Goal: Task Accomplishment & Management: Manage account settings

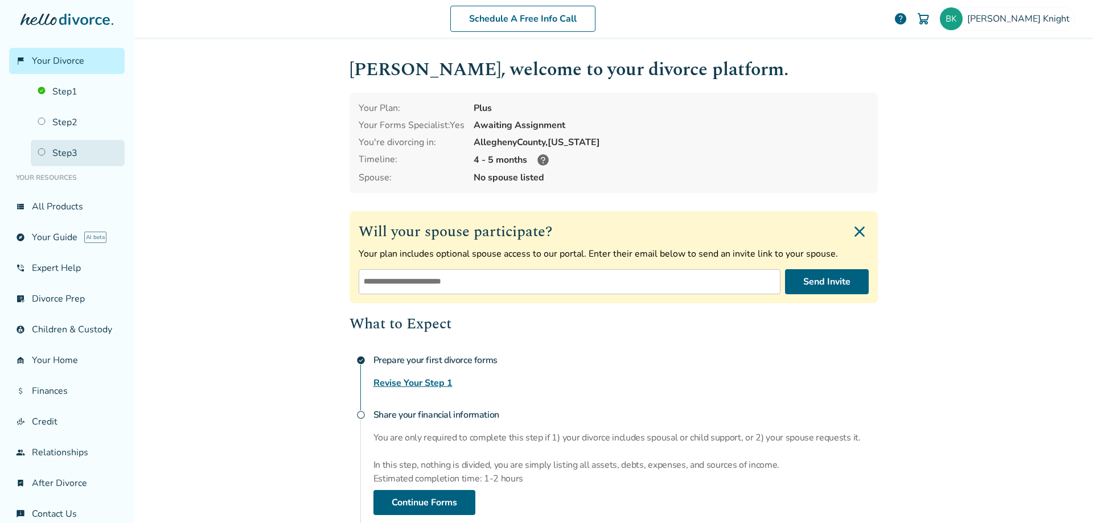
click at [62, 152] on link "Step 3" at bounding box center [78, 153] width 94 height 26
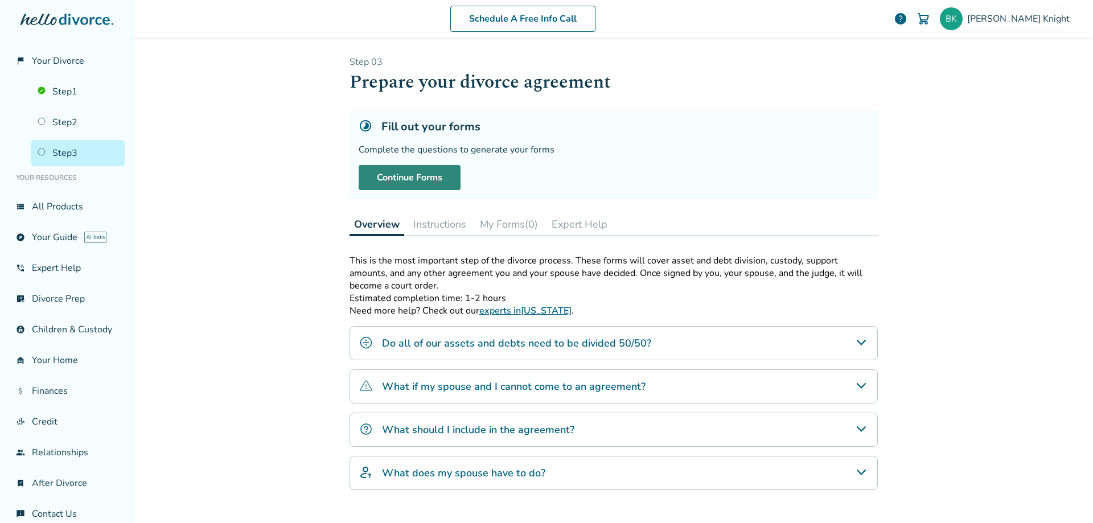
click at [425, 179] on link "Continue Forms" at bounding box center [410, 177] width 102 height 25
click at [61, 236] on link "explore Your Guide AI beta" at bounding box center [67, 237] width 116 height 26
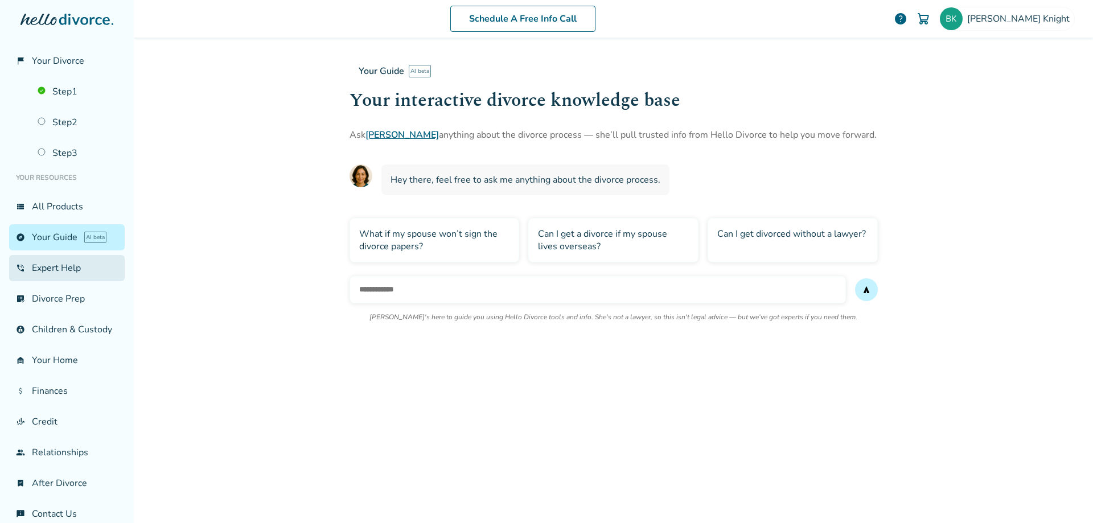
click at [66, 270] on link "phone_in_talk Expert Help" at bounding box center [67, 268] width 116 height 26
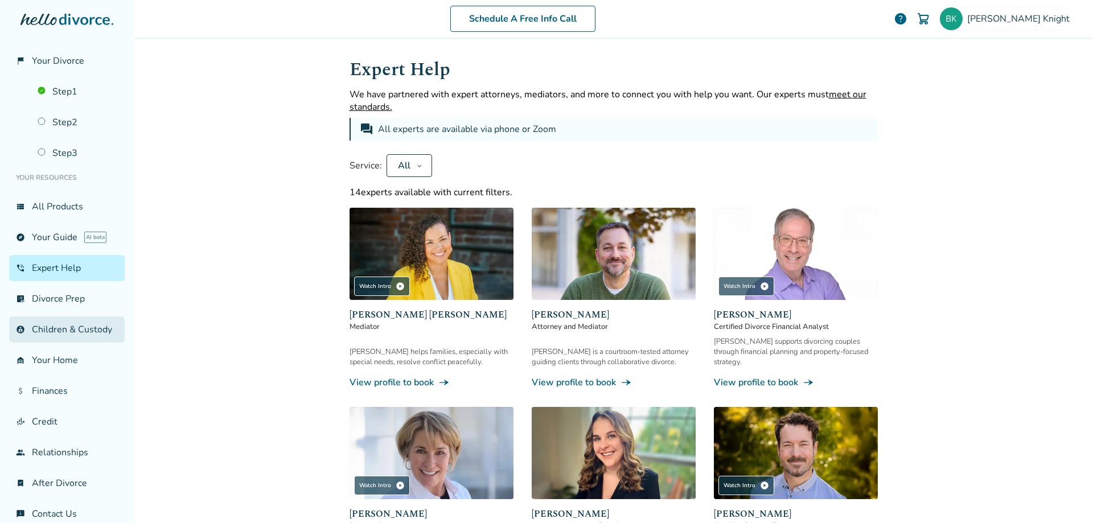
click at [63, 338] on link "account_child Children & Custody" at bounding box center [67, 329] width 116 height 26
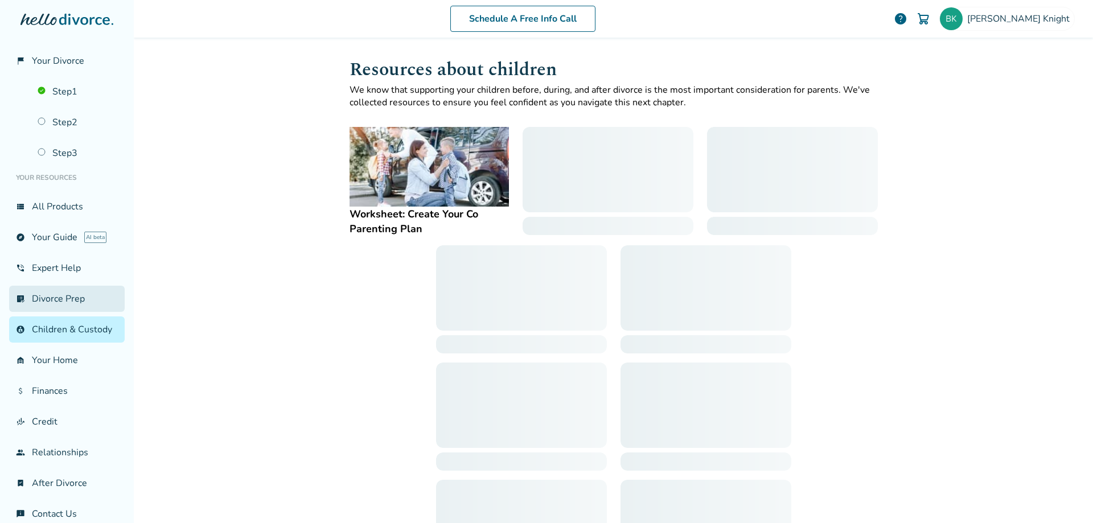
click at [33, 298] on link "list_alt_check Divorce Prep" at bounding box center [67, 299] width 116 height 26
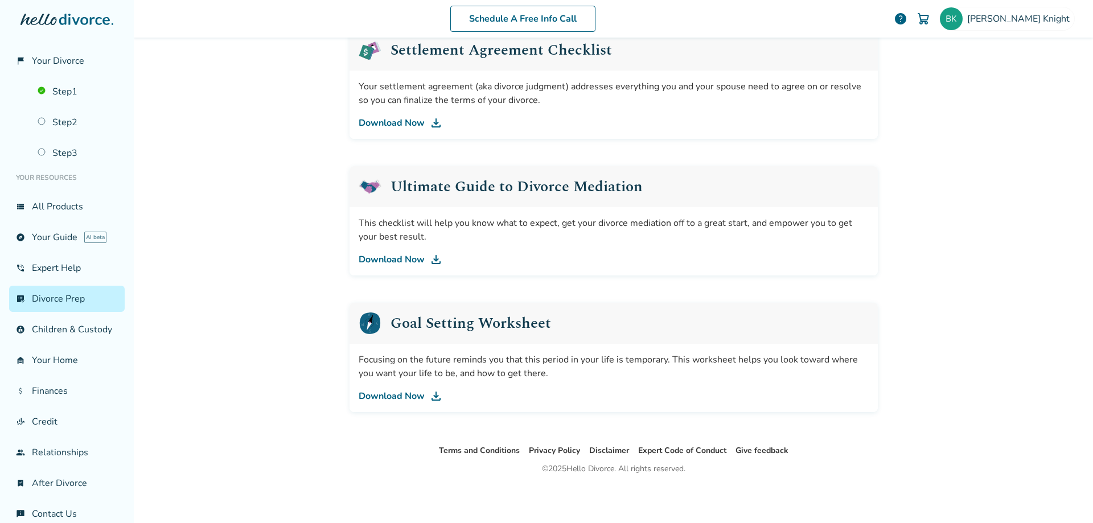
scroll to position [591, 0]
click at [72, 61] on span "Your Divorce" at bounding box center [58, 61] width 52 height 13
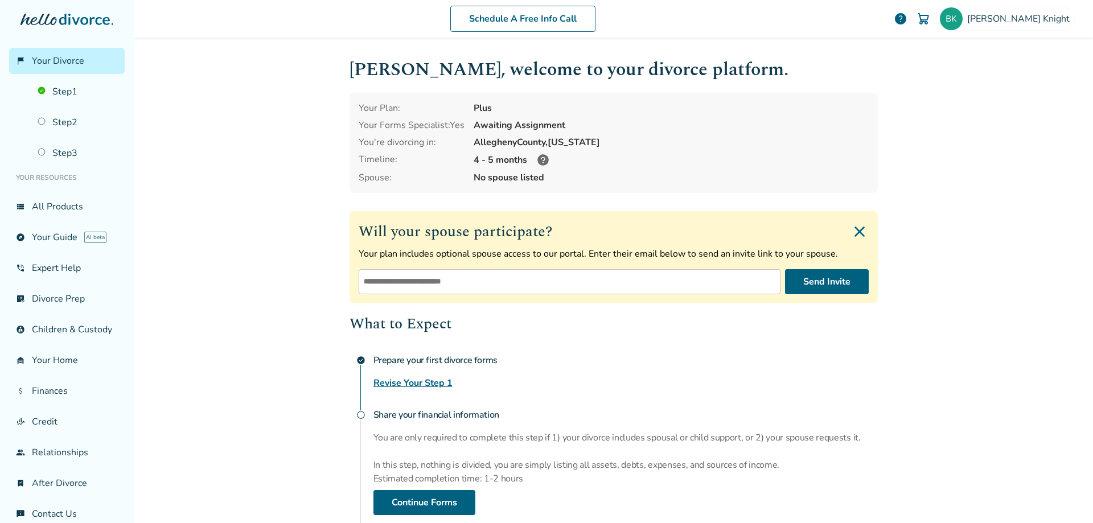
click at [537, 161] on icon at bounding box center [542, 159] width 11 height 11
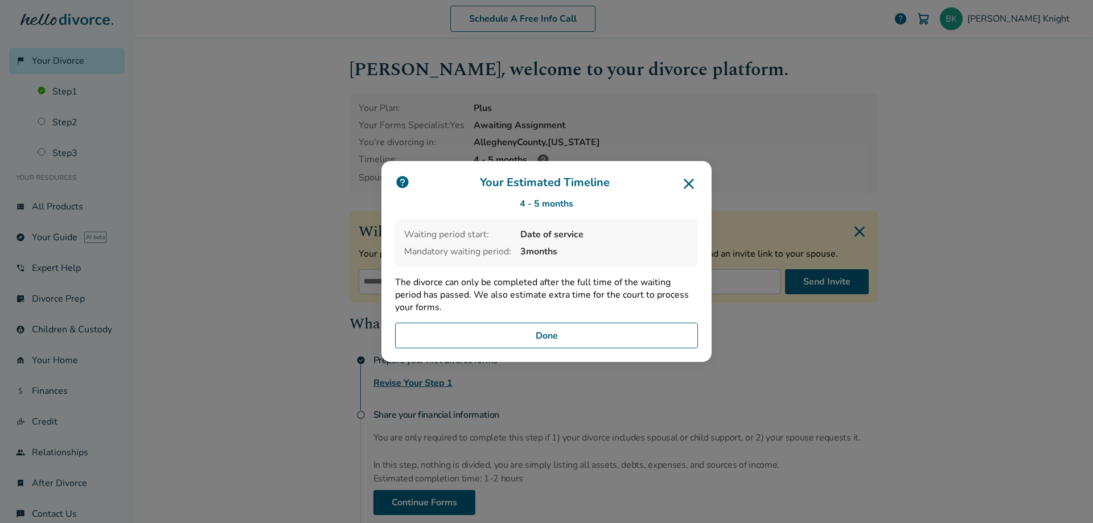
click at [553, 335] on button "Done" at bounding box center [546, 336] width 303 height 26
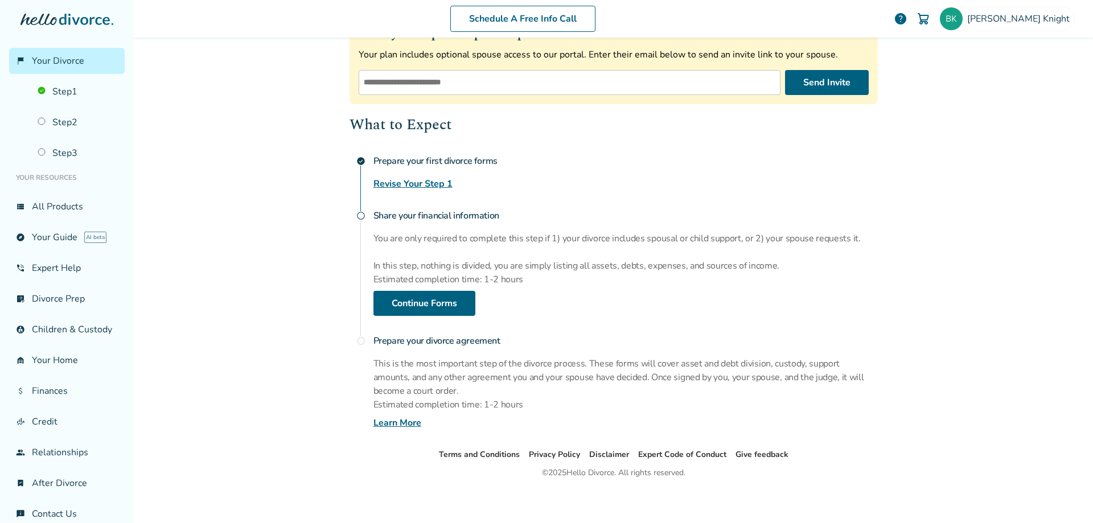
scroll to position [204, 0]
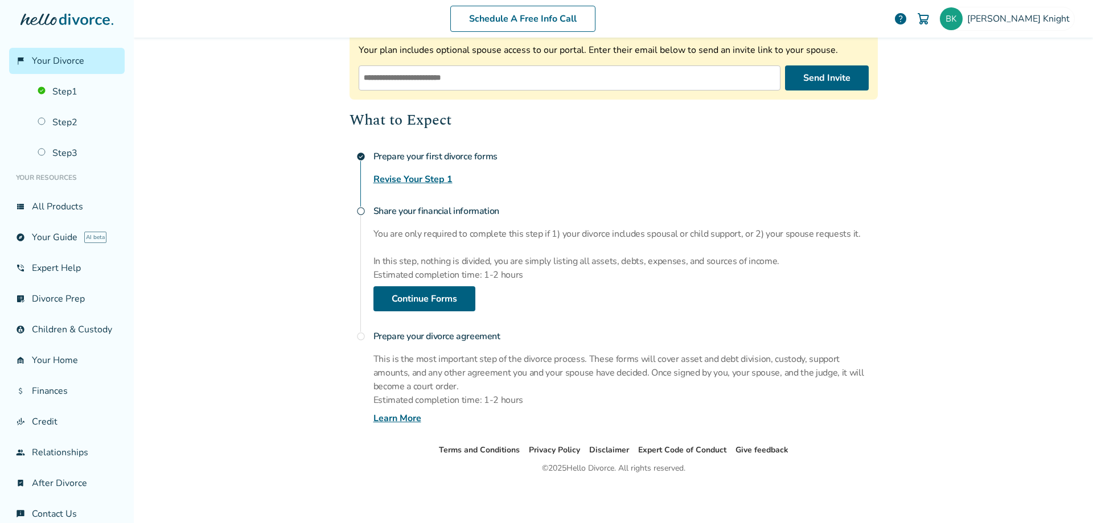
click at [395, 422] on link "Learn More" at bounding box center [397, 419] width 48 height 14
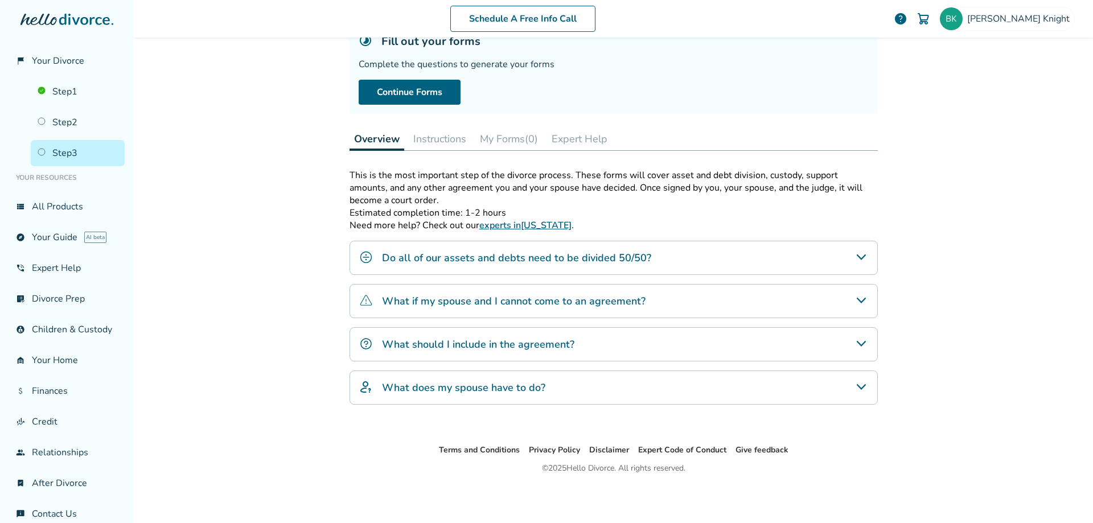
scroll to position [56, 0]
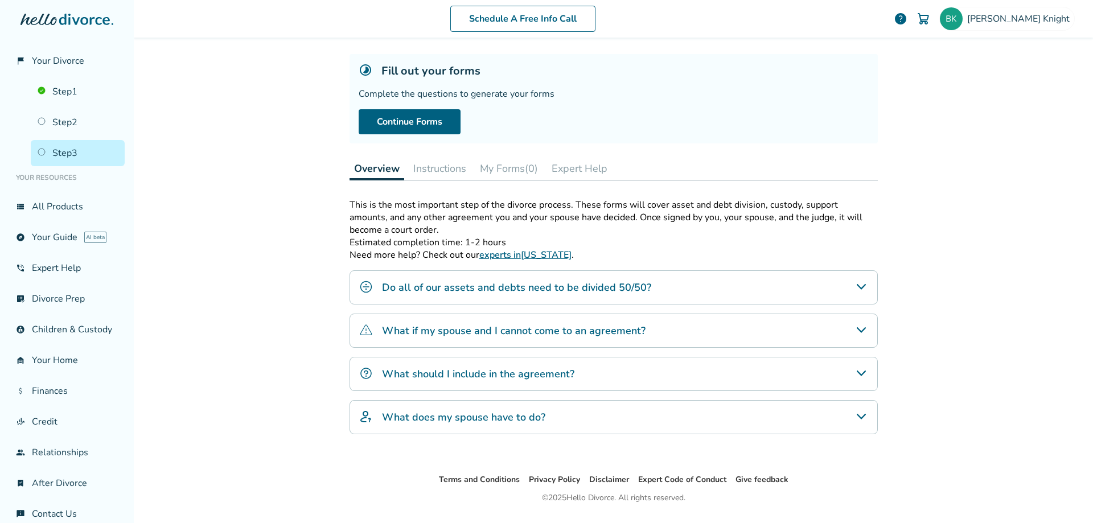
click at [473, 417] on h4 "What does my spouse have to do?" at bounding box center [463, 417] width 163 height 15
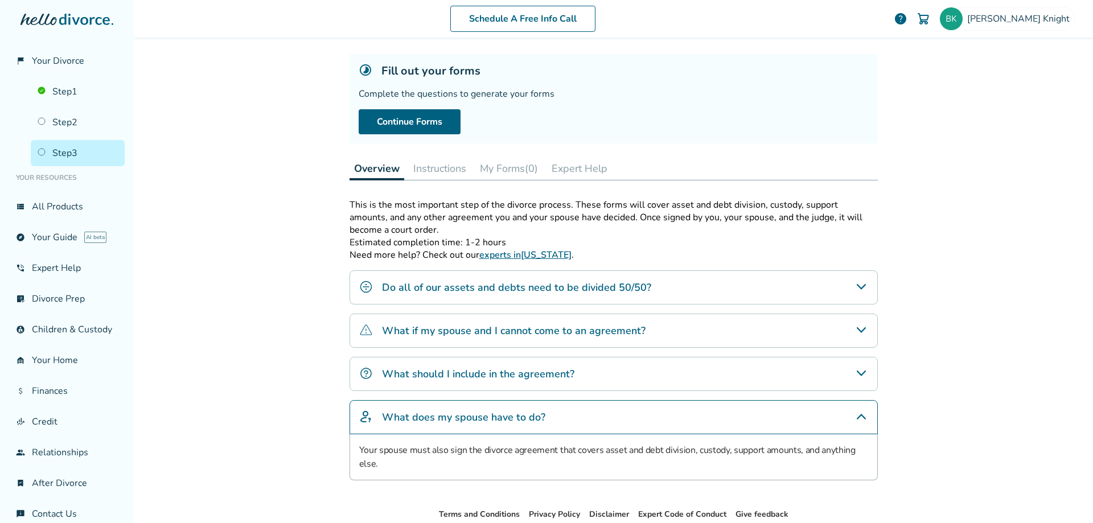
click at [473, 417] on h4 "What does my spouse have to do?" at bounding box center [463, 417] width 163 height 15
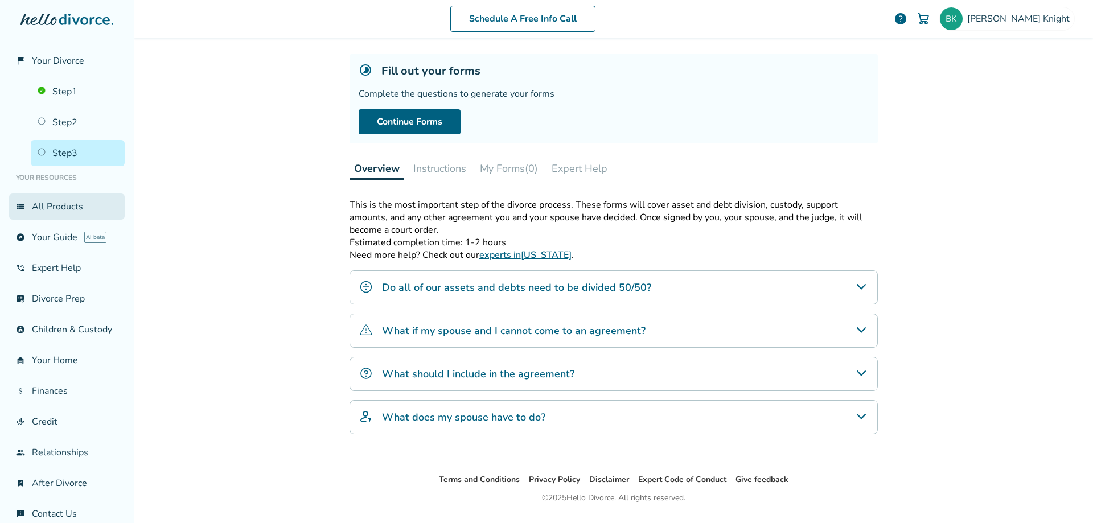
click at [58, 211] on link "view_list All Products" at bounding box center [67, 207] width 116 height 26
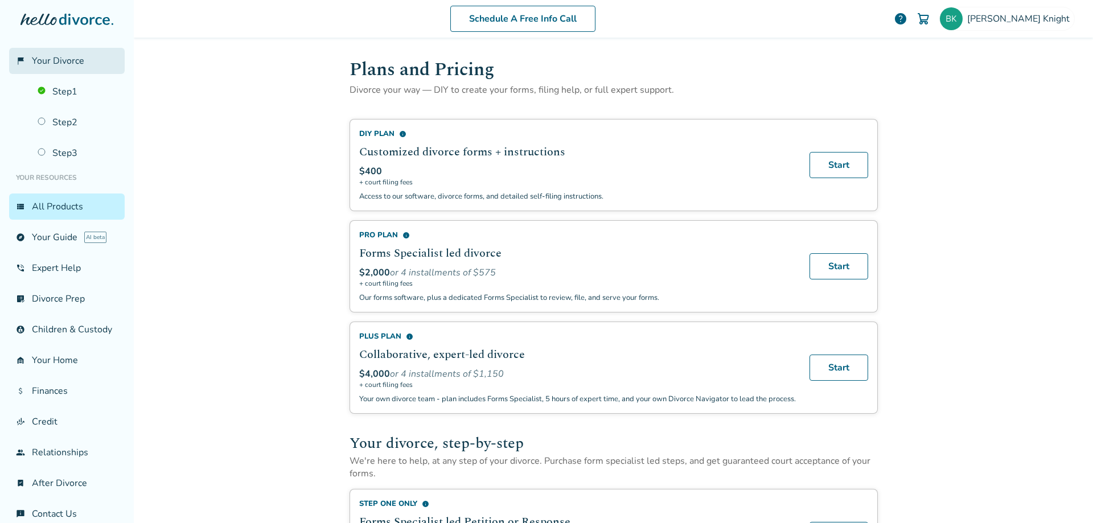
click at [50, 56] on span "Your Divorce" at bounding box center [58, 61] width 52 height 13
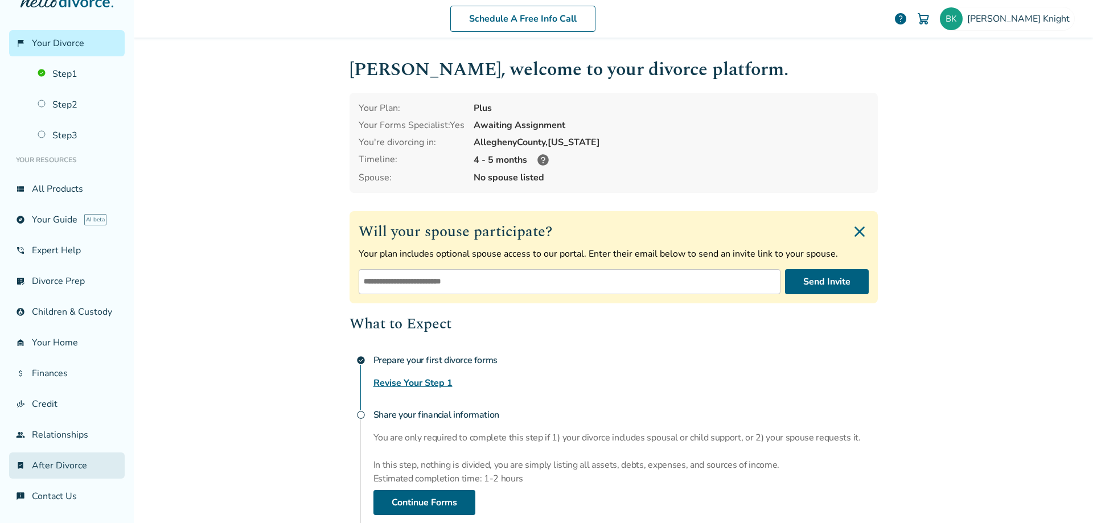
scroll to position [30, 0]
click at [72, 499] on link "chat_info Contact Us" at bounding box center [67, 496] width 116 height 26
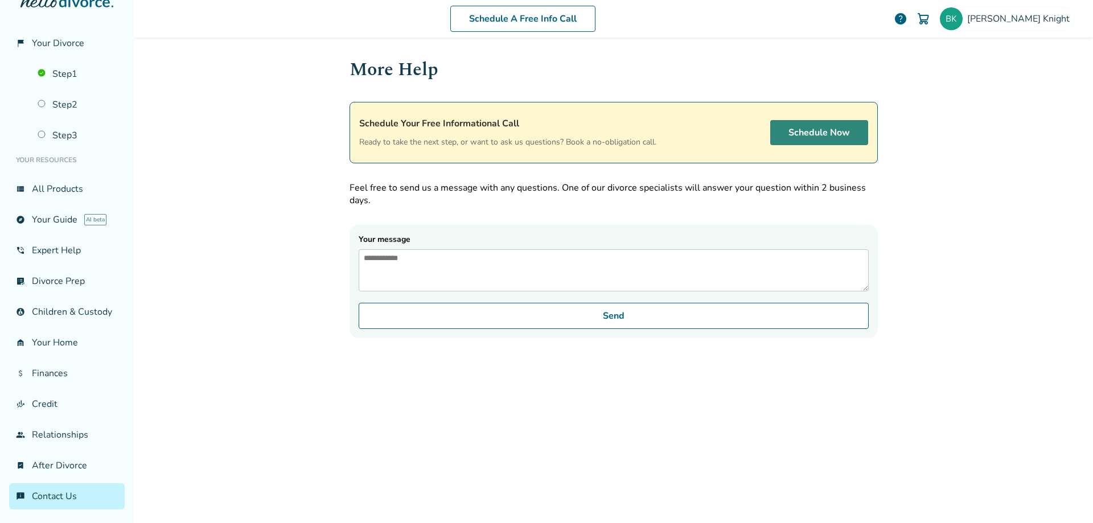
click at [820, 134] on link "Schedule Now" at bounding box center [819, 132] width 98 height 25
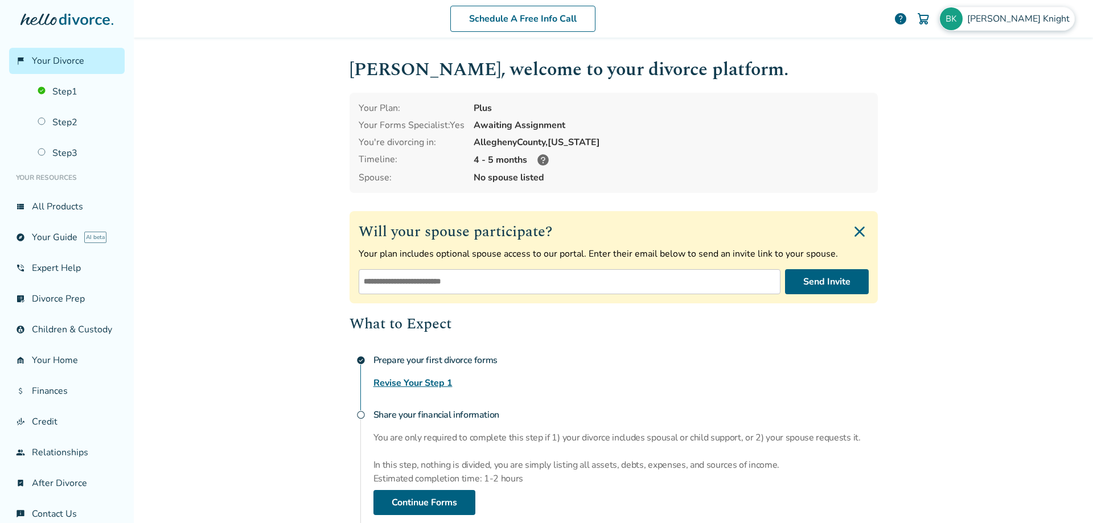
click at [963, 15] on img at bounding box center [951, 18] width 23 height 23
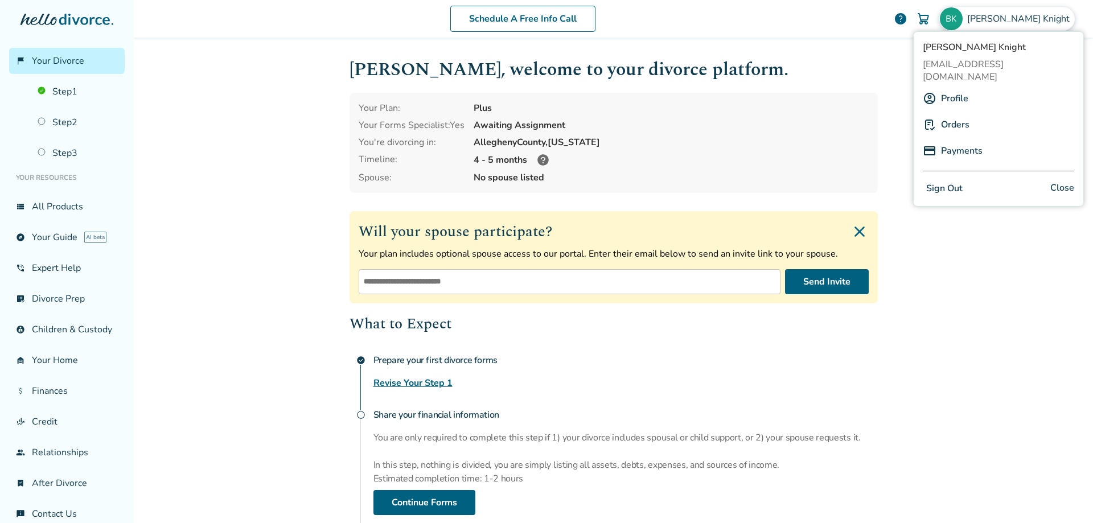
click at [954, 88] on link "Profile" at bounding box center [954, 99] width 27 height 22
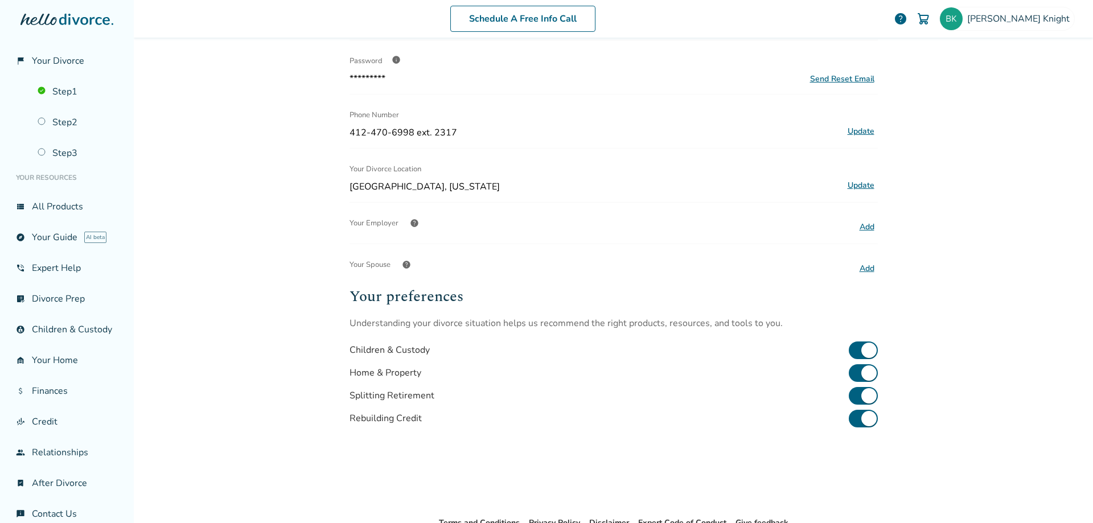
scroll to position [171, 0]
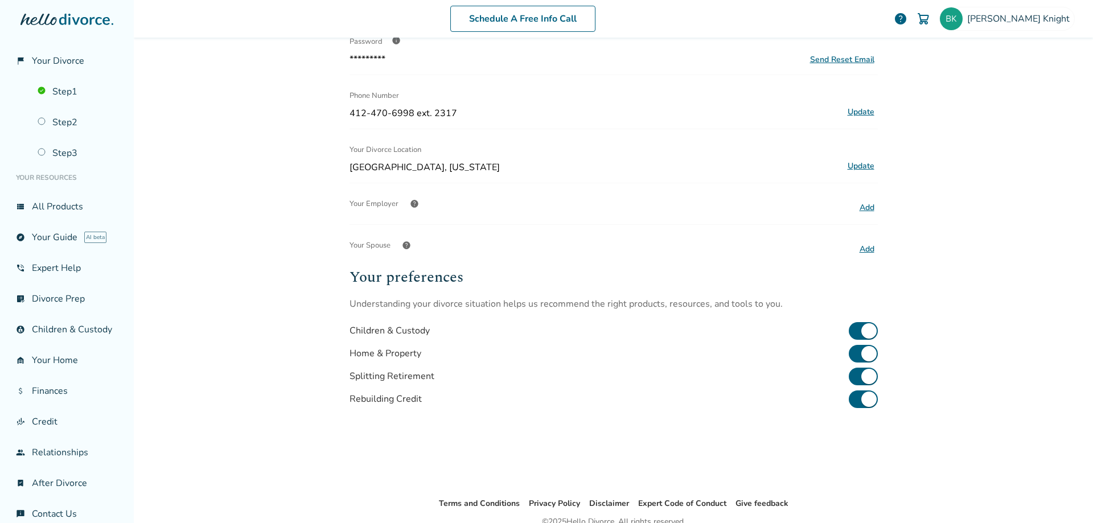
click at [862, 207] on button "Add" at bounding box center [867, 207] width 22 height 15
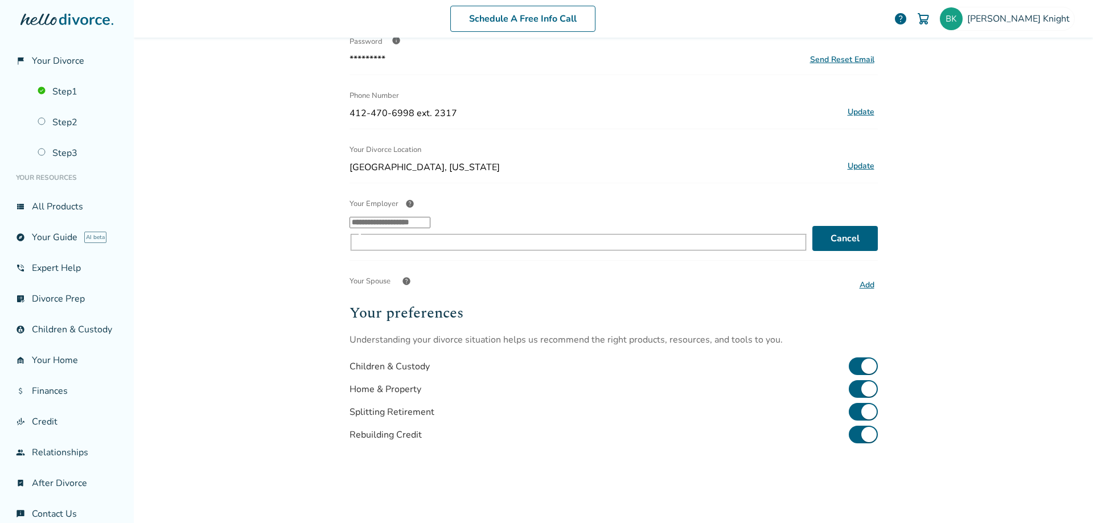
click at [430, 228] on input "Your Employer help ​" at bounding box center [389, 222] width 81 height 11
click at [390, 271] on li "Propel Schools" at bounding box center [586, 269] width 436 height 22
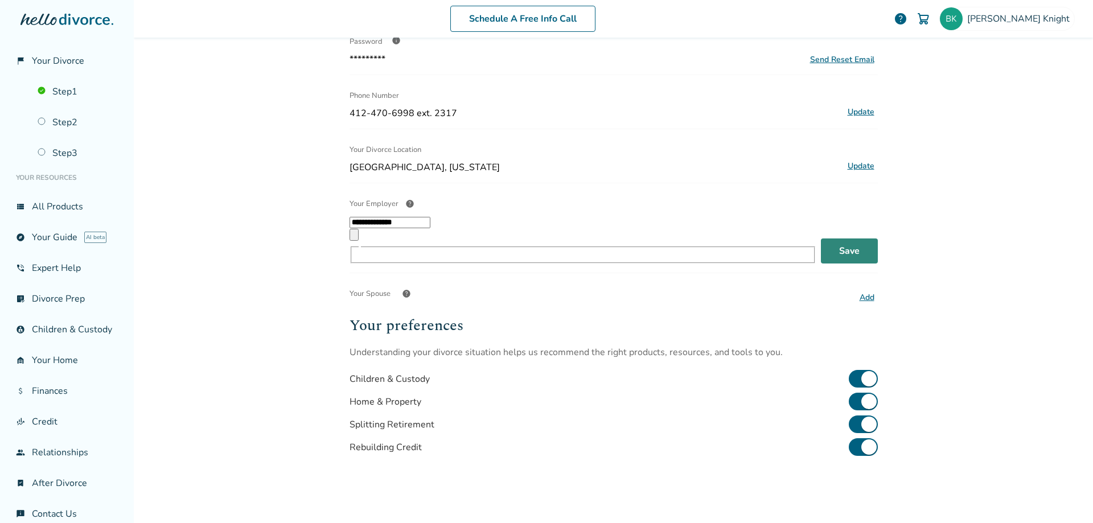
type input "**********"
click at [840, 238] on button "Save" at bounding box center [849, 250] width 57 height 25
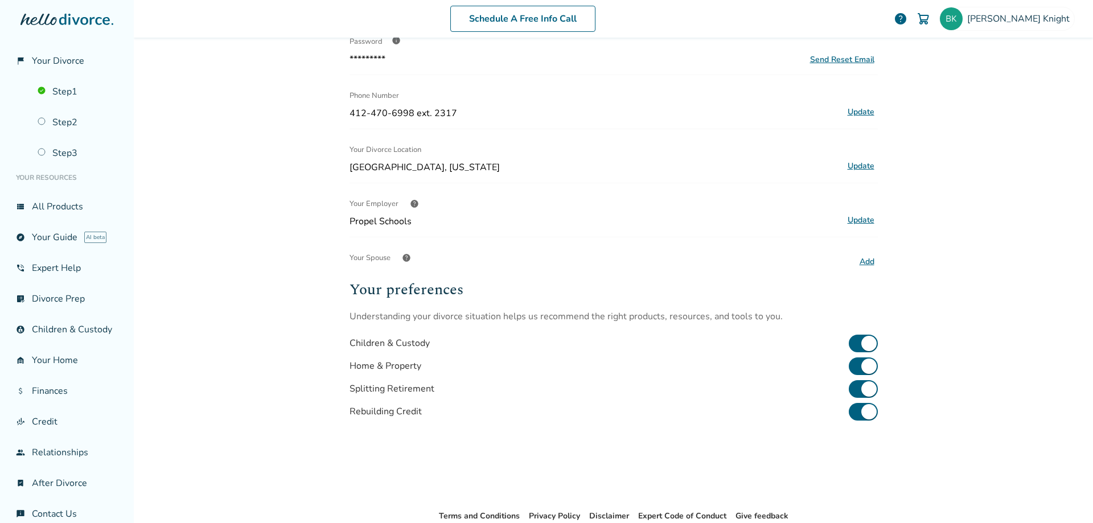
click at [863, 264] on button "Add" at bounding box center [867, 261] width 22 height 15
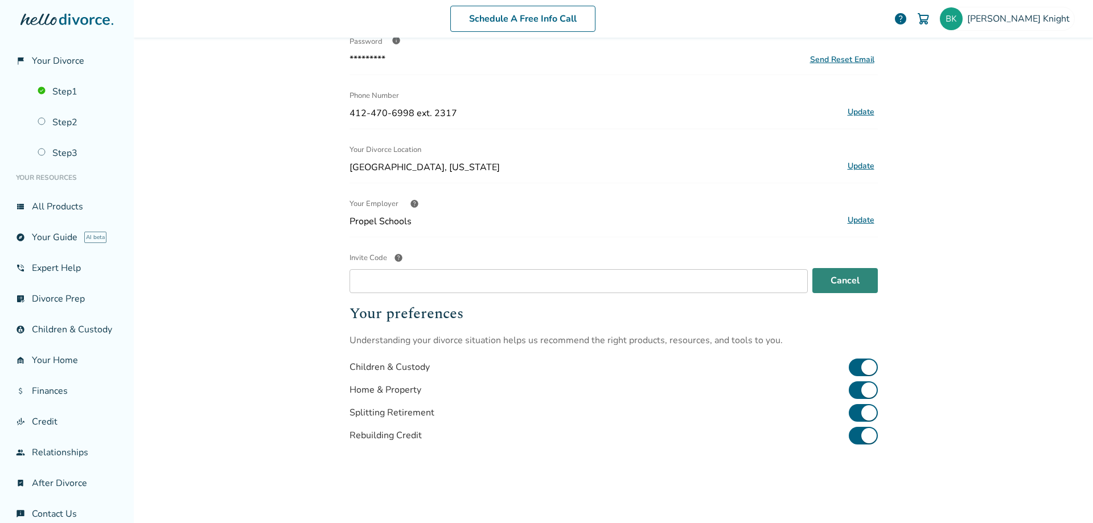
click at [841, 285] on button "Cancel" at bounding box center [844, 280] width 65 height 25
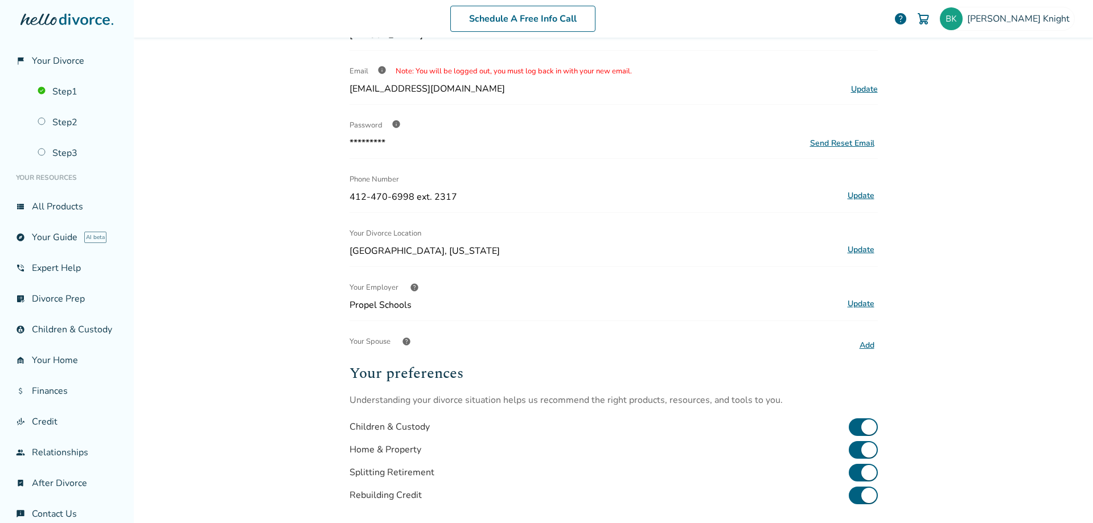
scroll to position [0, 0]
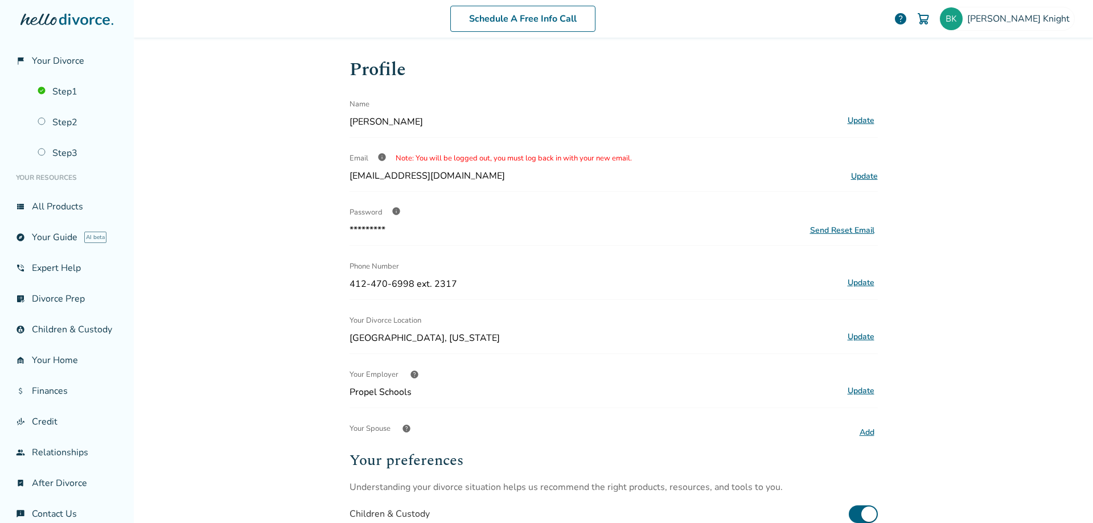
click at [907, 12] on span "help" at bounding box center [901, 19] width 14 height 14
